Goal: Find specific page/section: Find specific page/section

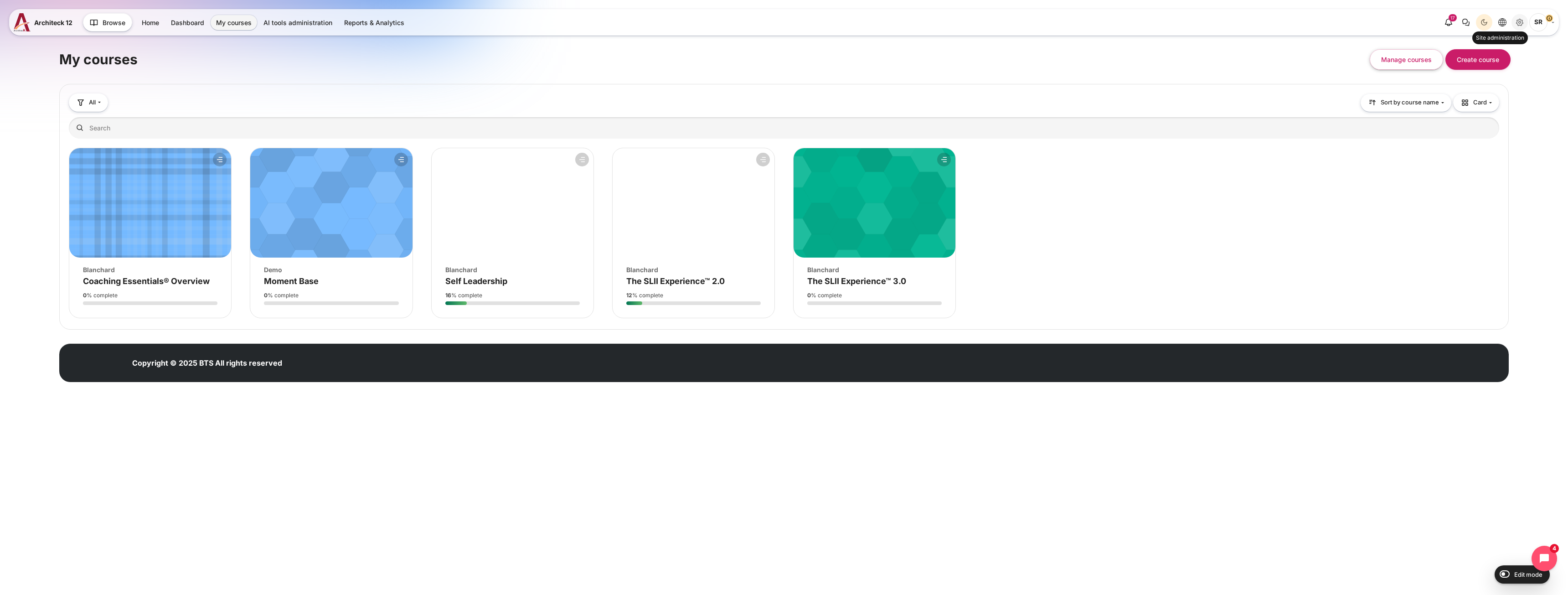
click at [776, 24] on icon "Site administration" at bounding box center [1520, 23] width 11 height 11
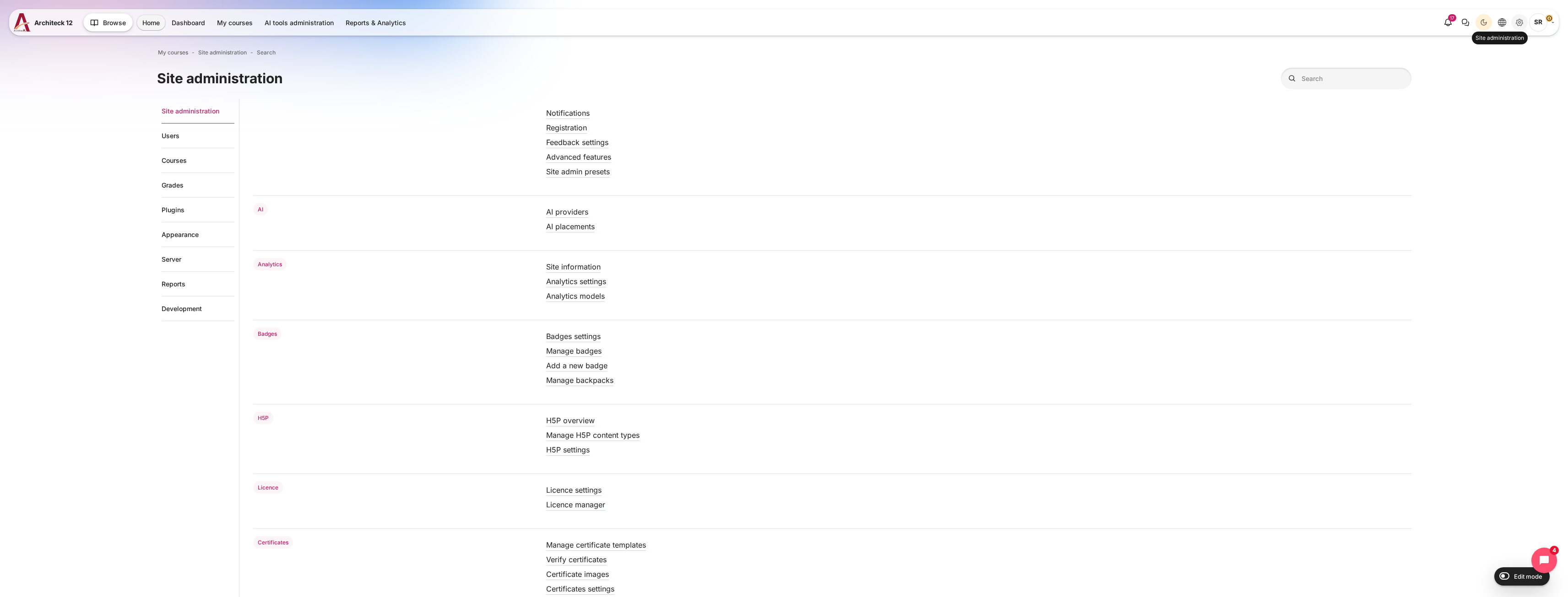
click at [1514, 20] on icon "Site administration" at bounding box center [1519, 23] width 11 height 11
click at [165, 159] on link "Courses" at bounding box center [197, 161] width 73 height 24
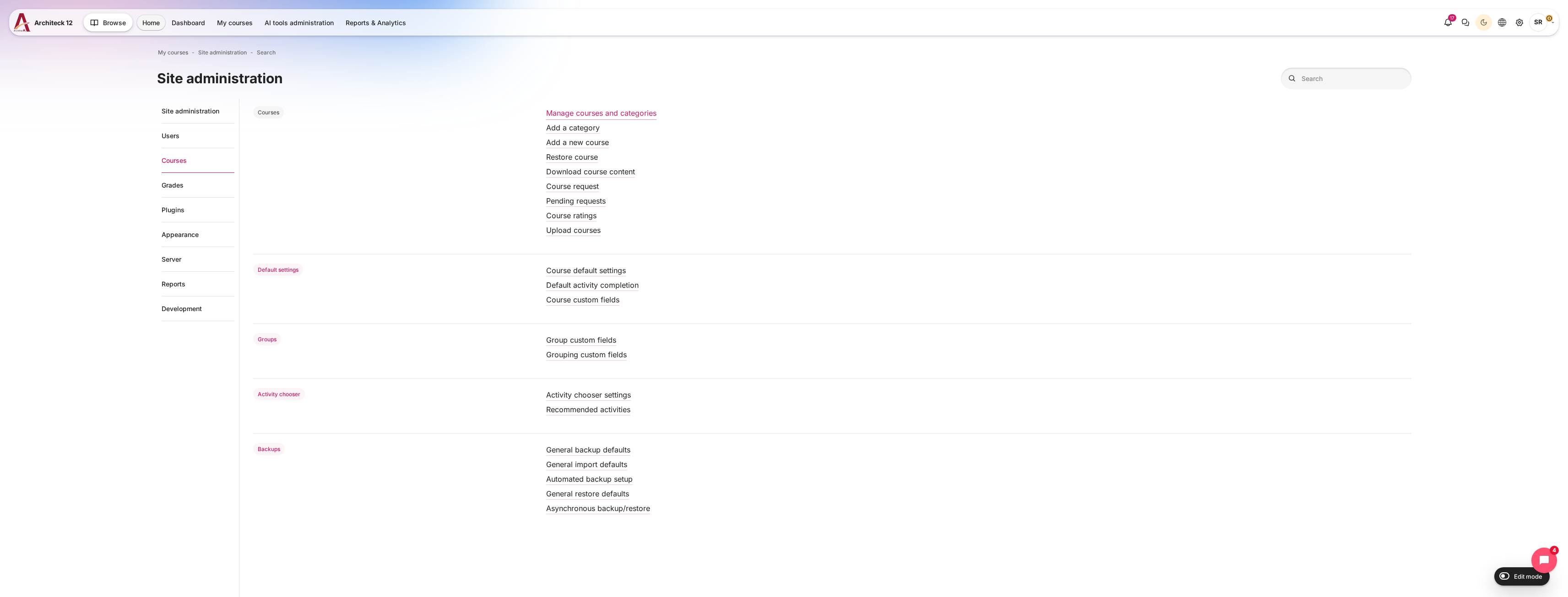
click at [562, 109] on link "Manage courses and categories" at bounding box center [601, 112] width 110 height 9
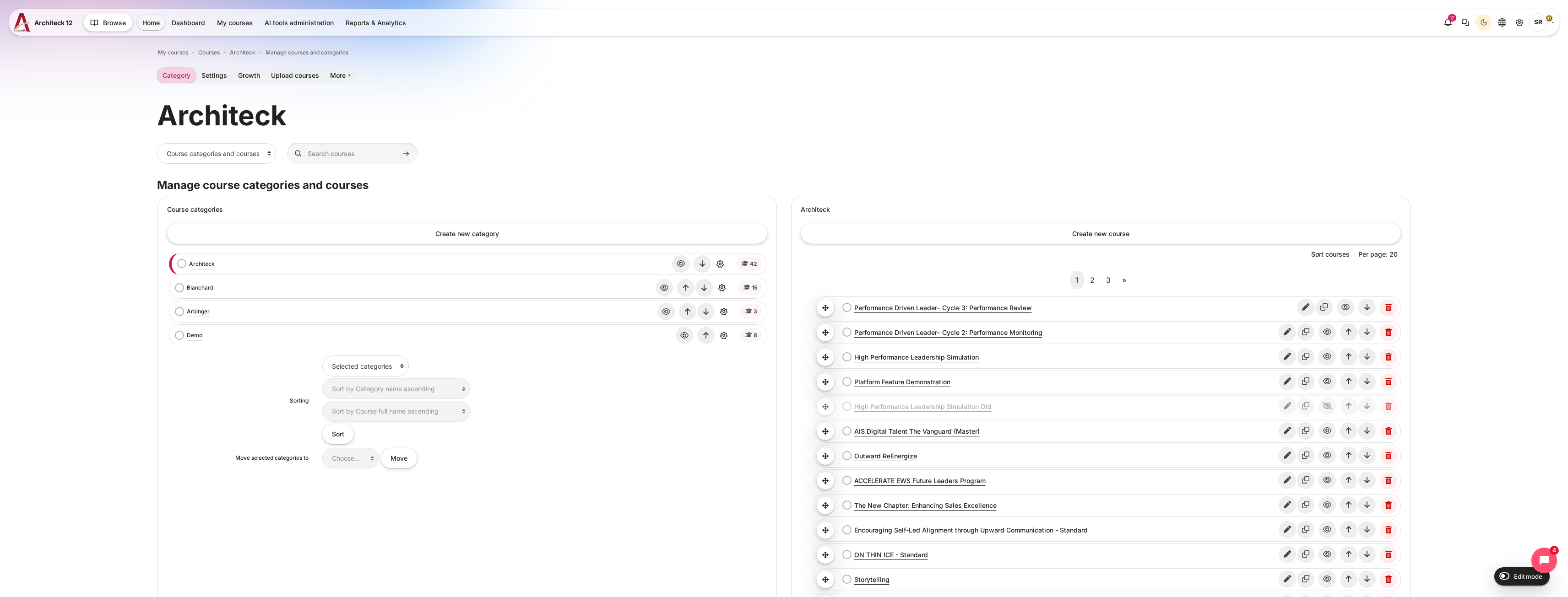
click at [187, 288] on link "Blanchard" at bounding box center [200, 287] width 26 height 8
